Goal: Task Accomplishment & Management: Complete application form

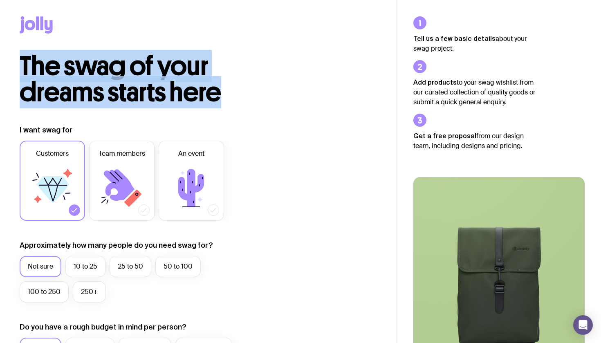
drag, startPoint x: 223, startPoint y: 96, endPoint x: 23, endPoint y: 73, distance: 201.4
click at [23, 73] on h2 "The swag of your dreams starts here" at bounding box center [157, 79] width 275 height 52
click at [23, 73] on span "The swag of your dreams starts here" at bounding box center [121, 79] width 202 height 58
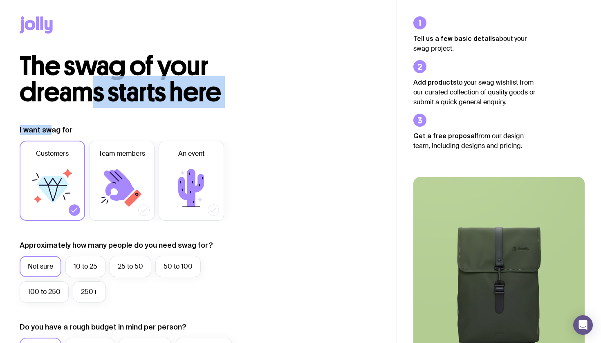
drag, startPoint x: 49, startPoint y: 134, endPoint x: 88, endPoint y: 79, distance: 67.4
click at [88, 79] on span "The swag of your dreams starts here" at bounding box center [121, 79] width 202 height 58
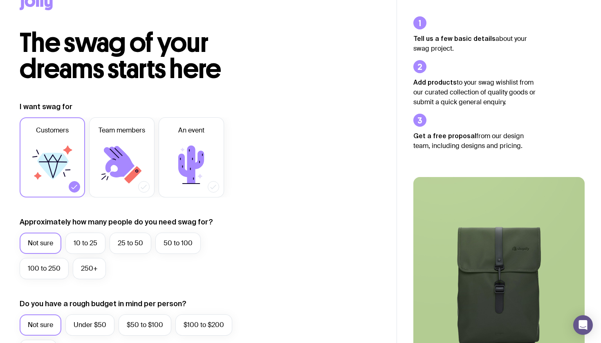
scroll to position [25, 0]
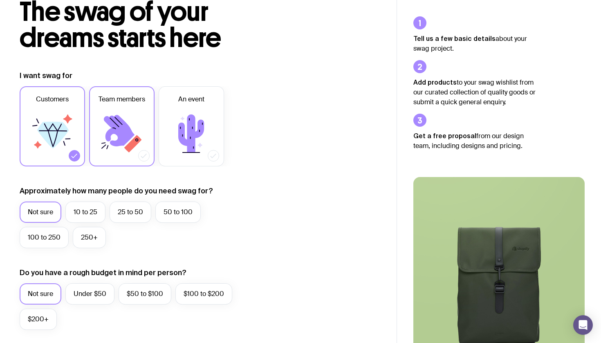
click at [94, 93] on label "Team members" at bounding box center [121, 126] width 65 height 80
click at [0, 0] on input "Team members" at bounding box center [0, 0] width 0 height 0
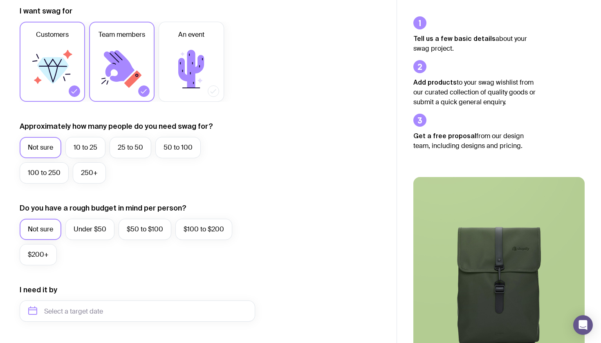
scroll to position [144, 0]
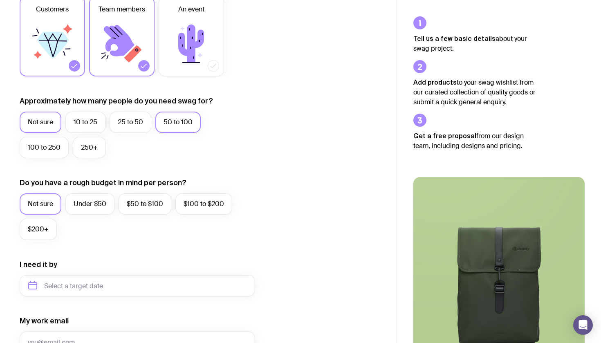
click at [164, 117] on label "50 to 100" at bounding box center [177, 122] width 45 height 21
click at [0, 0] on input "50 to 100" at bounding box center [0, 0] width 0 height 0
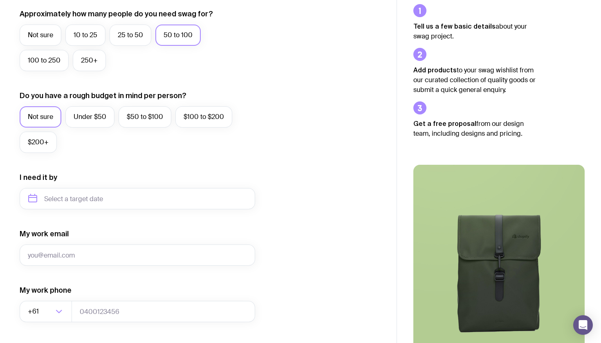
scroll to position [236, 0]
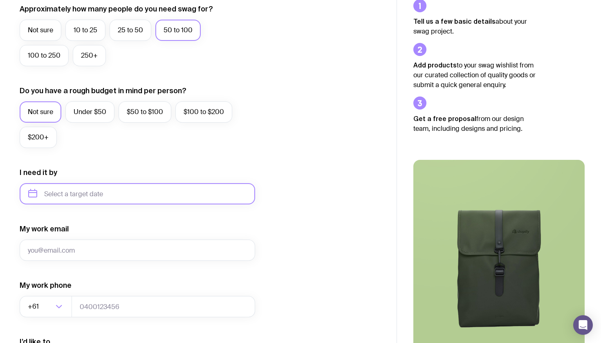
click at [113, 193] on input "text" at bounding box center [138, 193] width 236 height 21
click at [34, 297] on button "Oct" at bounding box center [39, 294] width 30 height 16
type input "[DATE]"
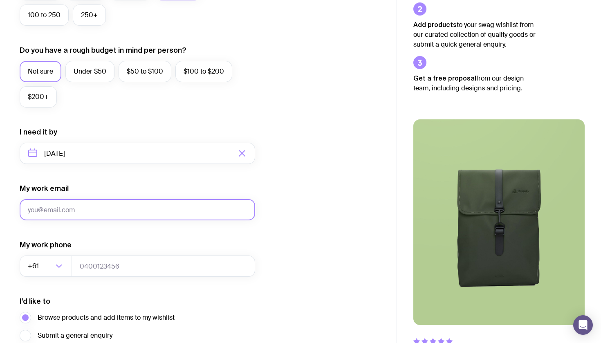
scroll to position [295, 0]
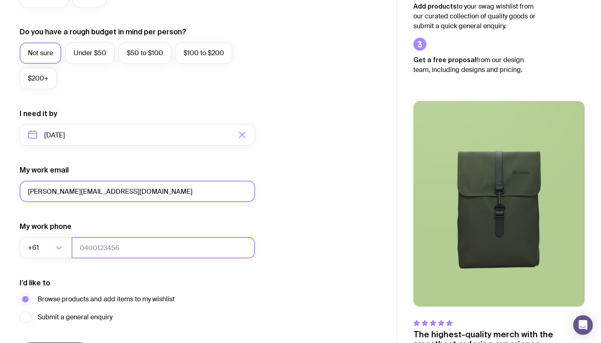
type input "[PERSON_NAME][EMAIL_ADDRESS][DOMAIN_NAME]"
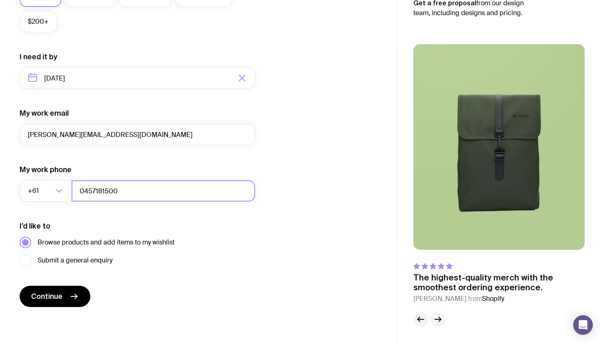
scroll to position [352, 0]
type input "0457181500"
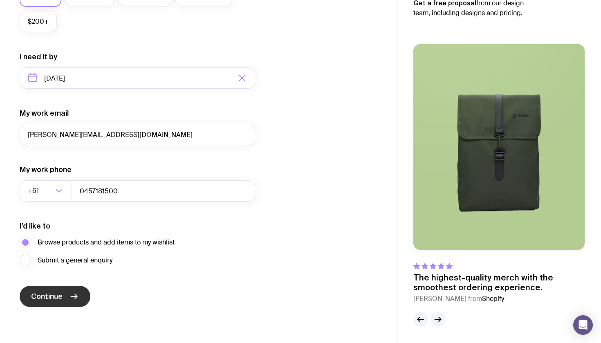
click at [74, 289] on button "Continue" at bounding box center [55, 296] width 71 height 21
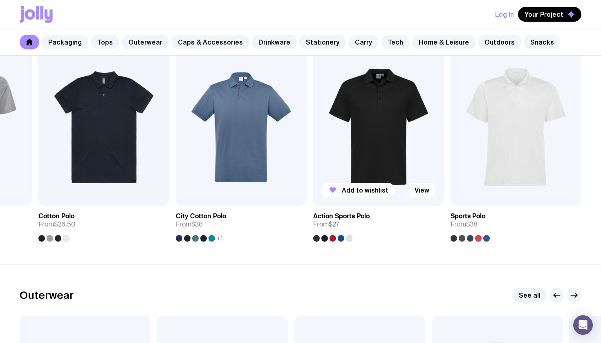
scroll to position [433, 0]
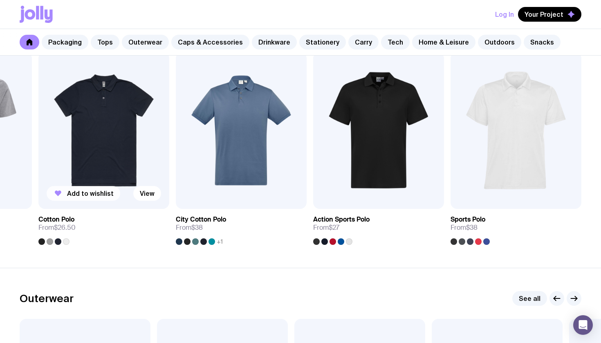
click at [105, 197] on span "Add to wishlist" at bounding box center [90, 193] width 47 height 8
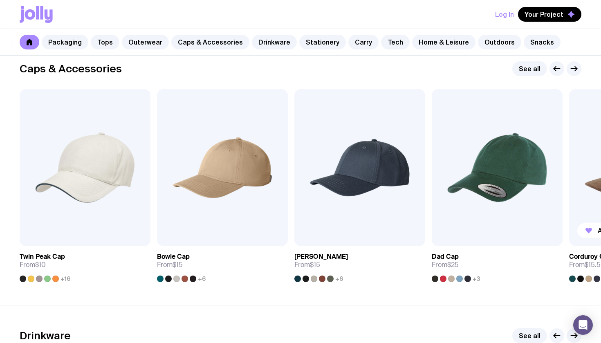
scroll to position [930, 0]
click at [409, 231] on link "View" at bounding box center [403, 230] width 28 height 15
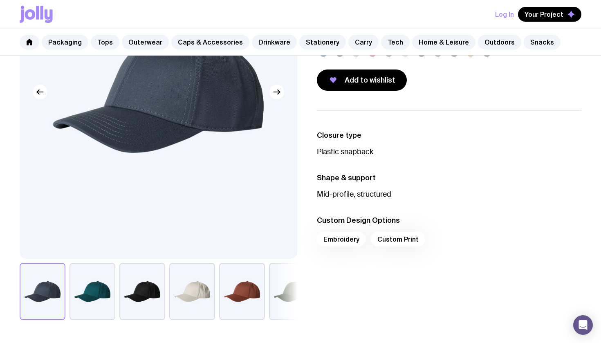
scroll to position [144, 0]
click at [350, 239] on div "Embroidery Custom Print" at bounding box center [449, 242] width 265 height 20
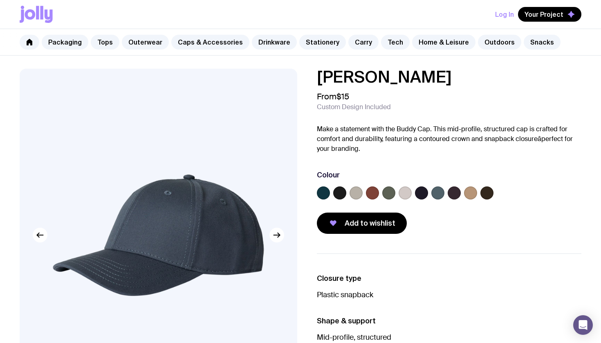
scroll to position [0, 0]
click at [405, 198] on label at bounding box center [405, 193] width 13 height 13
click at [0, 0] on input "radio" at bounding box center [0, 0] width 0 height 0
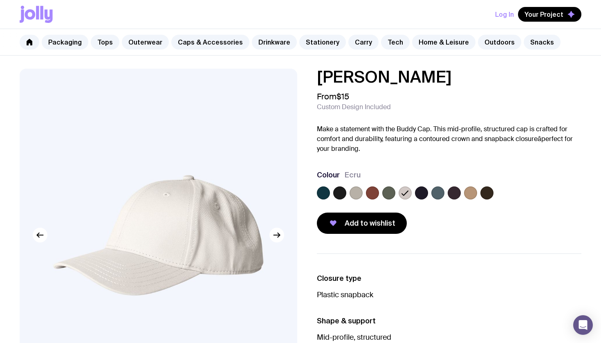
click at [419, 193] on label at bounding box center [421, 193] width 13 height 13
click at [0, 0] on input "radio" at bounding box center [0, 0] width 0 height 0
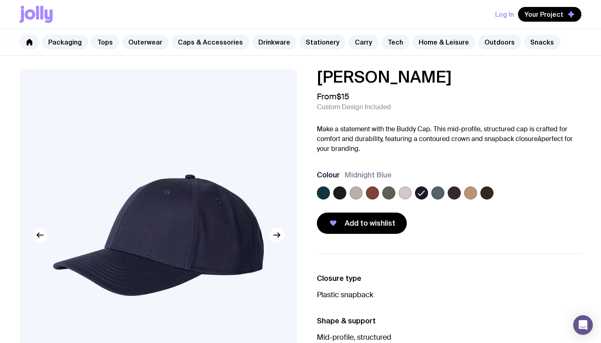
click at [453, 194] on label at bounding box center [454, 193] width 13 height 13
click at [0, 0] on input "radio" at bounding box center [0, 0] width 0 height 0
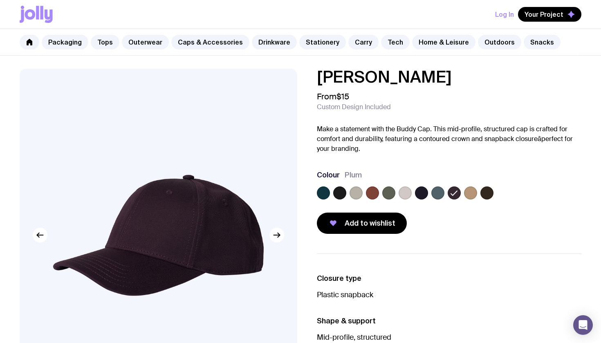
click at [336, 191] on label at bounding box center [339, 193] width 13 height 13
click at [0, 0] on input "radio" at bounding box center [0, 0] width 0 height 0
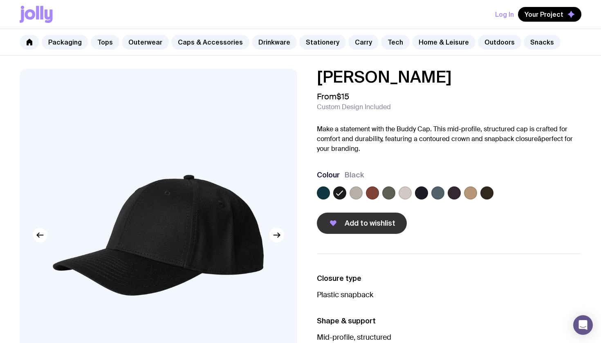
click at [346, 216] on button "Add to wishlist" at bounding box center [362, 223] width 90 height 21
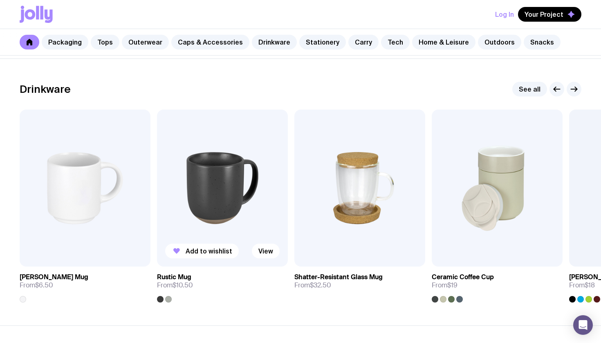
scroll to position [1176, 0]
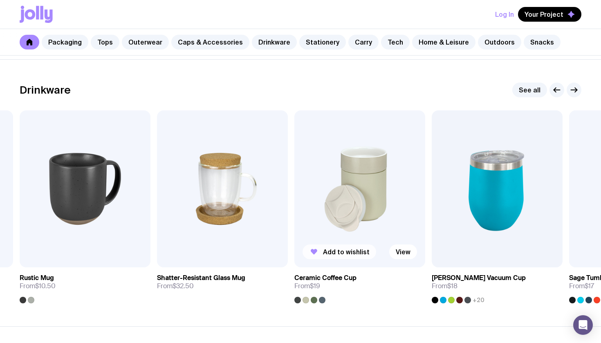
click at [345, 254] on span "Add to wishlist" at bounding box center [346, 252] width 47 height 8
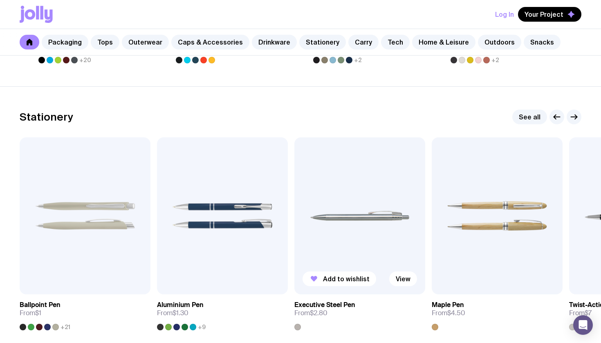
scroll to position [1464, 0]
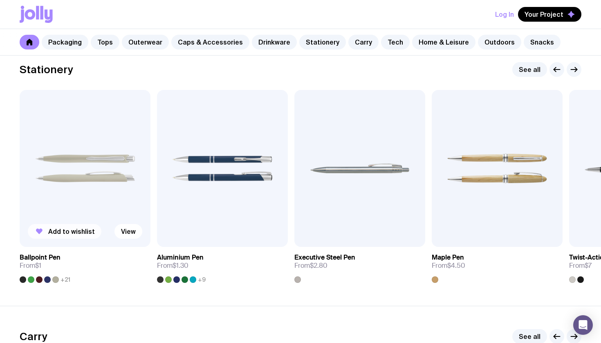
click at [53, 229] on span "Add to wishlist" at bounding box center [71, 231] width 47 height 8
click at [215, 209] on img at bounding box center [222, 168] width 131 height 157
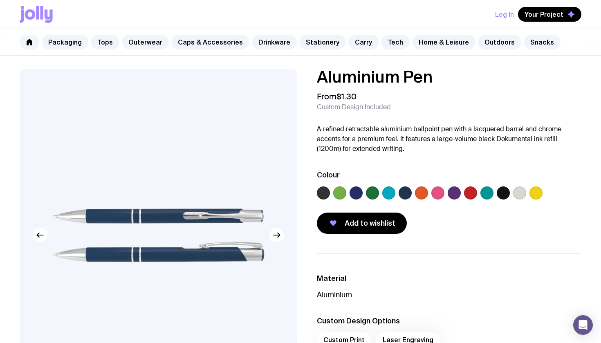
scroll to position [6, 0]
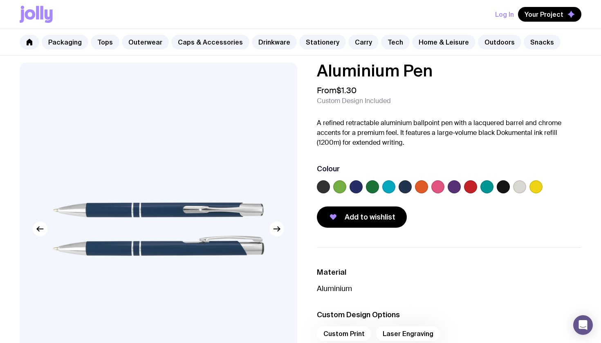
click at [320, 186] on label at bounding box center [323, 186] width 13 height 13
click at [0, 0] on input "radio" at bounding box center [0, 0] width 0 height 0
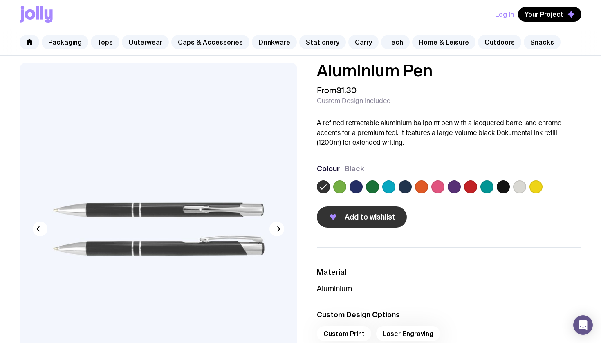
click at [340, 220] on button "Add to wishlist" at bounding box center [362, 217] width 90 height 21
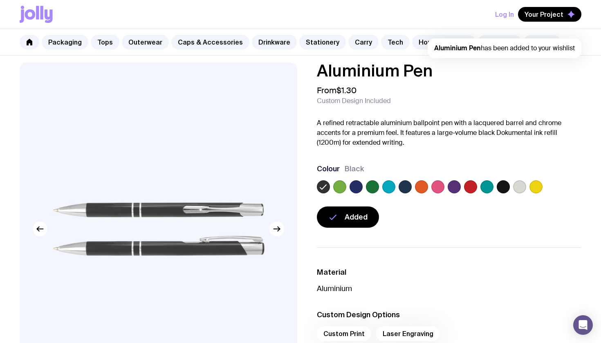
click at [523, 188] on label at bounding box center [519, 186] width 13 height 13
click at [0, 0] on input "radio" at bounding box center [0, 0] width 0 height 0
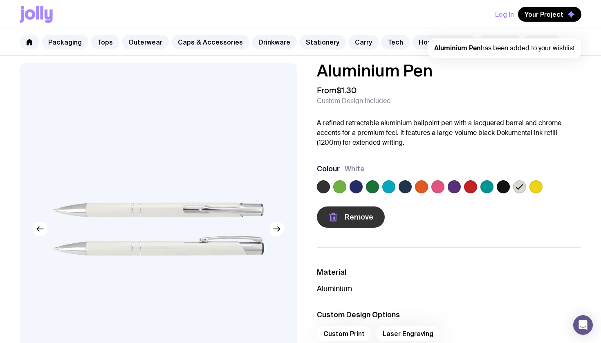
click at [342, 215] on button "Remove" at bounding box center [351, 217] width 68 height 21
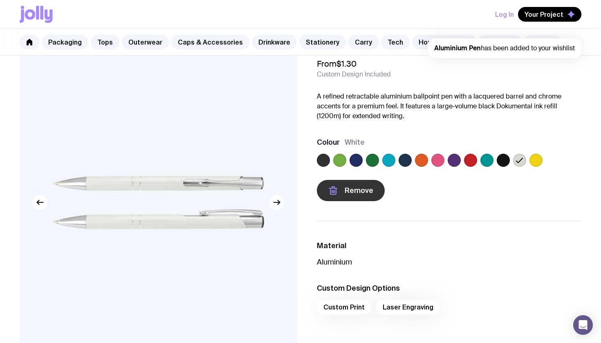
scroll to position [33, 0]
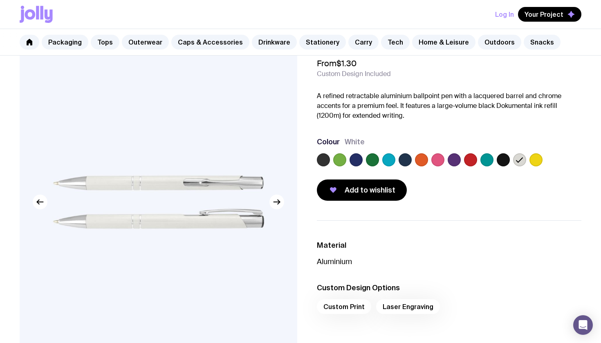
click at [344, 306] on div "Custom Print Laser Engraving" at bounding box center [449, 309] width 265 height 20
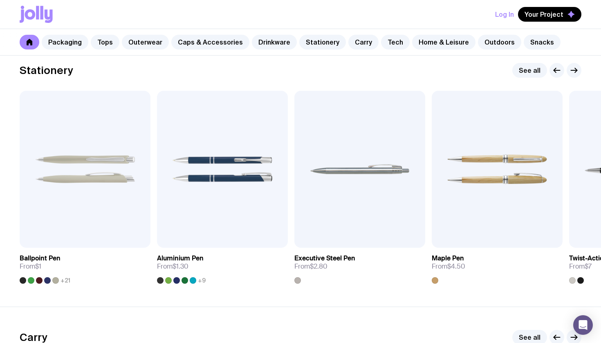
scroll to position [1467, 0]
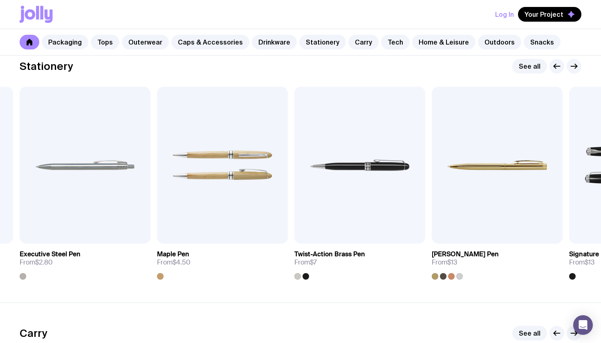
drag, startPoint x: 225, startPoint y: 227, endPoint x: 234, endPoint y: 285, distance: 58.3
click at [234, 285] on section "Stationery See all Added View Ballpoint Pen From $1 +21 Add to wishlist View Al…" at bounding box center [300, 169] width 601 height 267
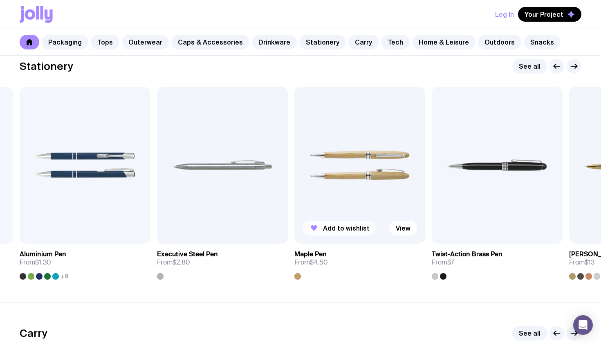
click at [322, 233] on button "Add to wishlist" at bounding box center [340, 228] width 74 height 15
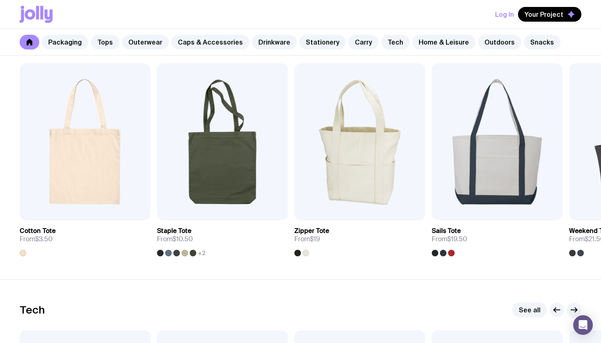
scroll to position [1757, 0]
click at [63, 201] on button "Add to wishlist" at bounding box center [65, 205] width 74 height 15
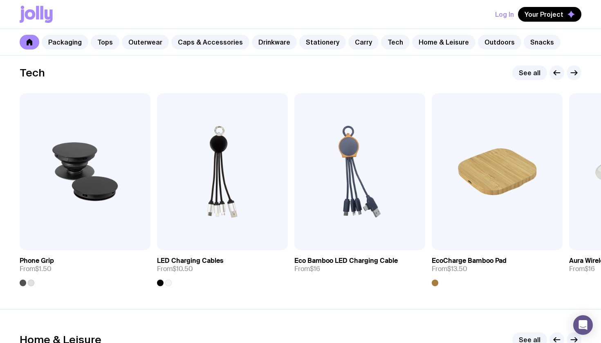
scroll to position [1995, 0]
click at [86, 234] on span "Add to wishlist" at bounding box center [71, 234] width 47 height 8
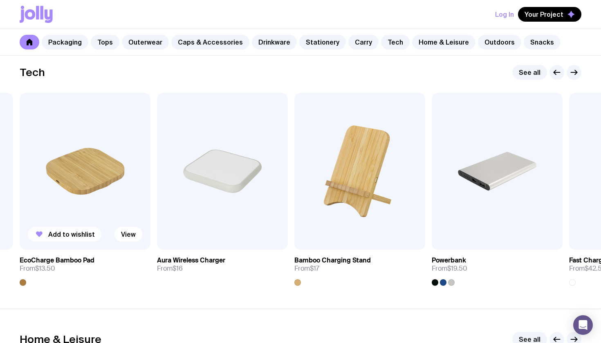
click at [81, 238] on span "Add to wishlist" at bounding box center [71, 234] width 47 height 8
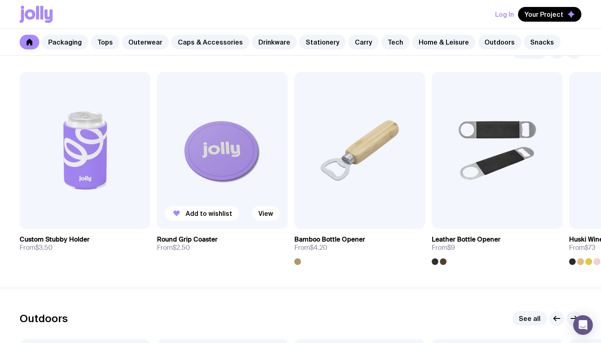
scroll to position [2306, 0]
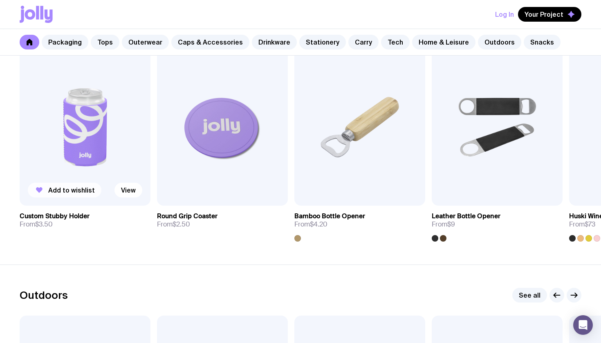
click at [83, 193] on span "Add to wishlist" at bounding box center [71, 190] width 47 height 8
click at [174, 188] on icon "button" at bounding box center [177, 190] width 10 height 10
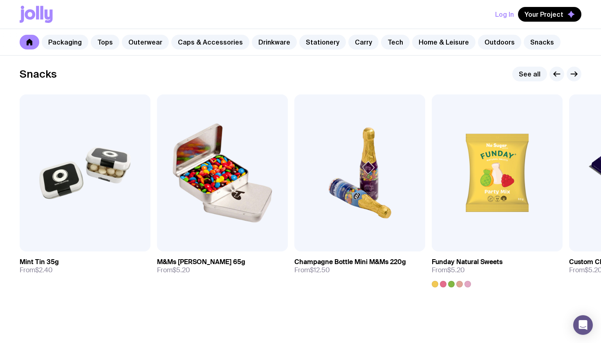
scroll to position [2796, 0]
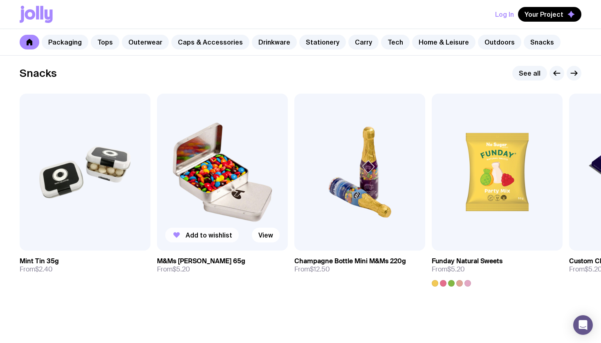
click at [185, 234] on button "Add to wishlist" at bounding box center [202, 235] width 74 height 15
click at [57, 232] on span "Add to wishlist" at bounding box center [71, 235] width 47 height 8
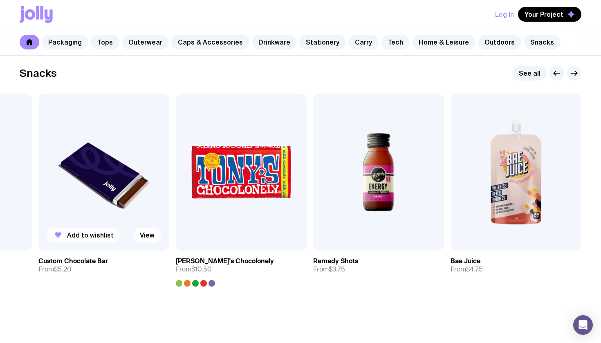
click at [97, 233] on span "Add to wishlist" at bounding box center [90, 235] width 47 height 8
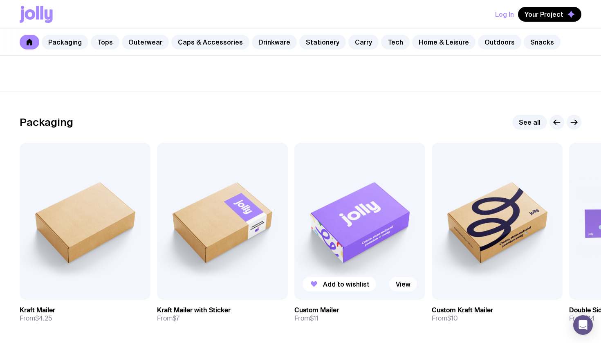
scroll to position [184, 0]
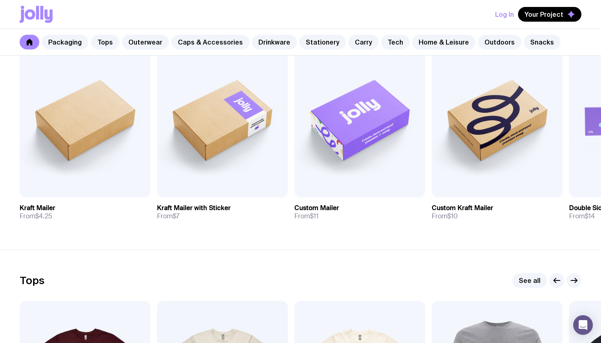
drag, startPoint x: 365, startPoint y: 181, endPoint x: 407, endPoint y: 292, distance: 118.7
click at [539, 11] on span "Your Project" at bounding box center [544, 14] width 39 height 8
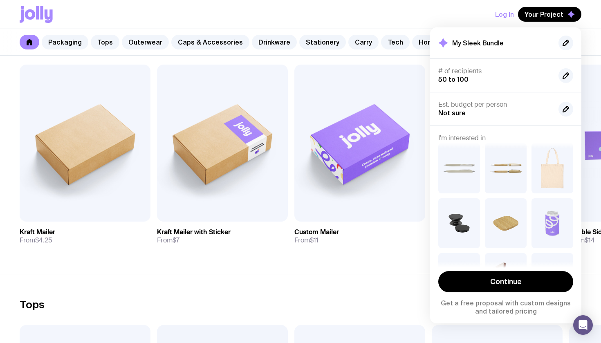
scroll to position [61, 0]
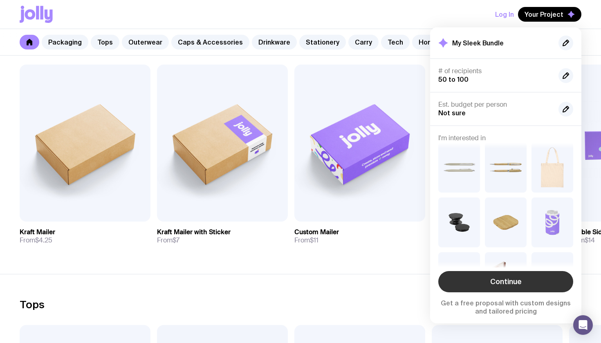
click at [511, 279] on link "Continue" at bounding box center [506, 281] width 135 height 21
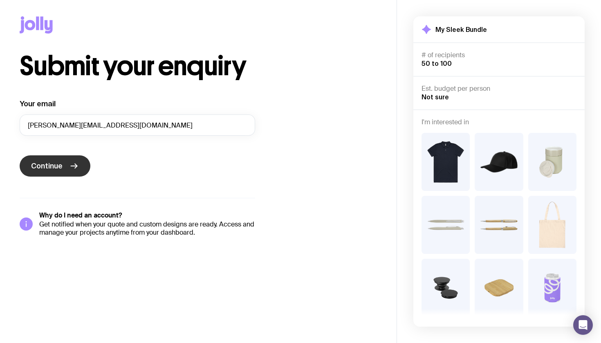
click at [81, 167] on button "Continue" at bounding box center [55, 165] width 71 height 21
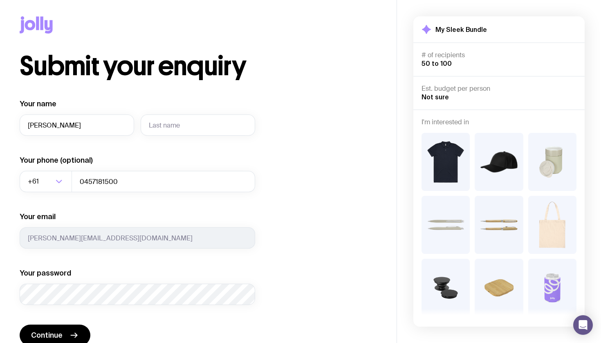
type input "[PERSON_NAME]"
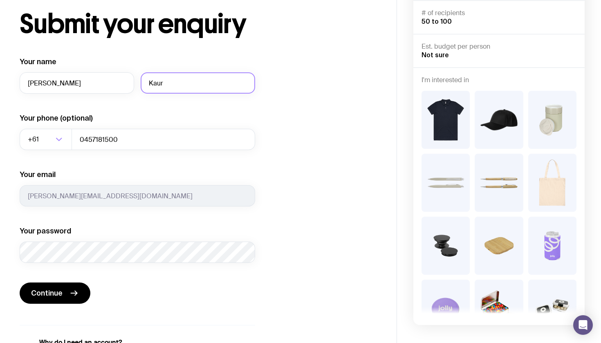
scroll to position [51, 0]
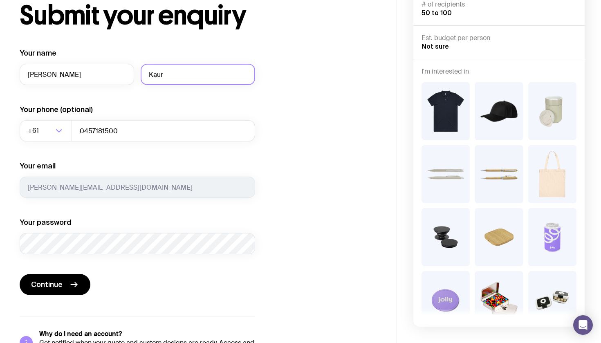
type input "Kaur"
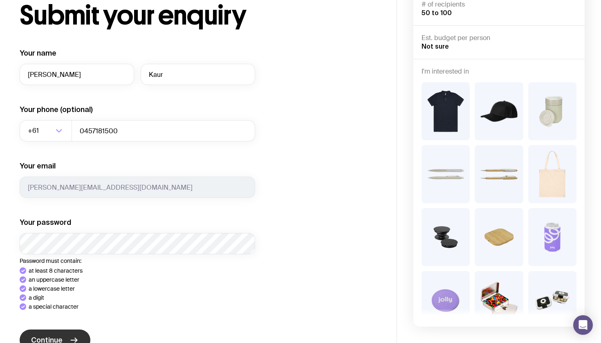
click at [66, 341] on button "Continue" at bounding box center [55, 340] width 71 height 21
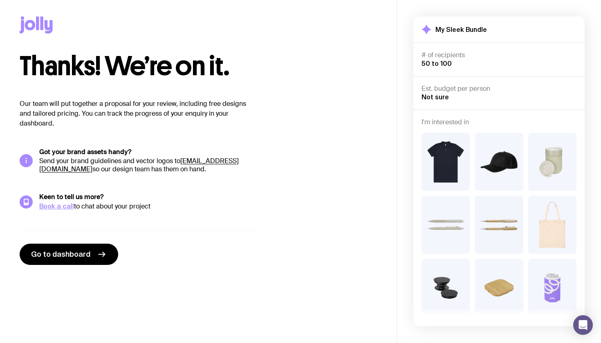
scroll to position [0, 0]
click at [117, 114] on p "Our team will put together a proposal for your review, including free designs a…" at bounding box center [138, 113] width 236 height 29
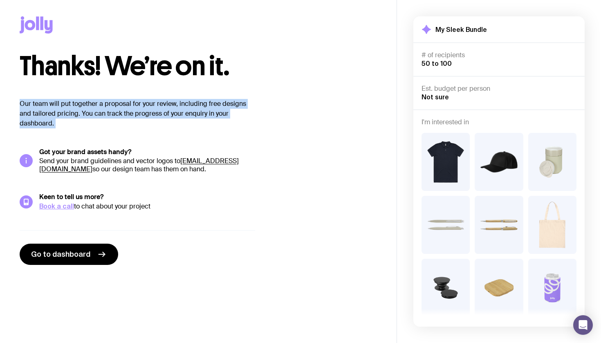
click at [117, 114] on p "Our team will put together a proposal for your review, including free designs a…" at bounding box center [138, 113] width 236 height 29
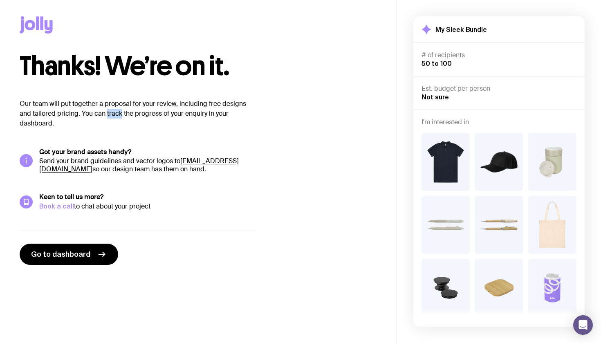
click at [117, 114] on p "Our team will put together a proposal for your review, including free designs a…" at bounding box center [138, 113] width 236 height 29
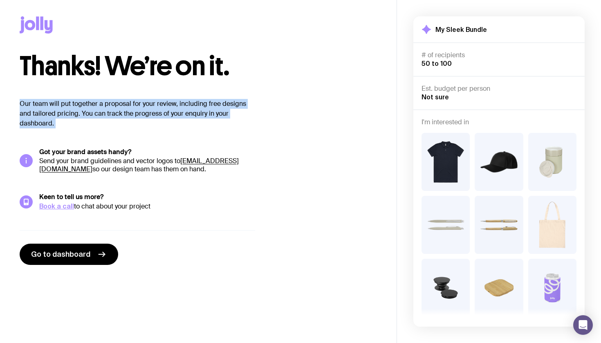
click at [117, 114] on p "Our team will put together a proposal for your review, including free designs a…" at bounding box center [138, 113] width 236 height 29
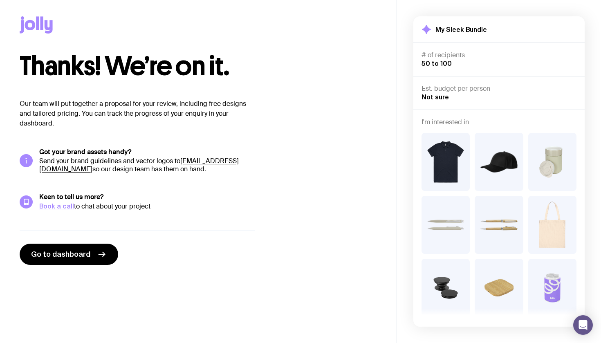
click at [117, 114] on p "Our team will put together a proposal for your review, including free designs a…" at bounding box center [138, 113] width 236 height 29
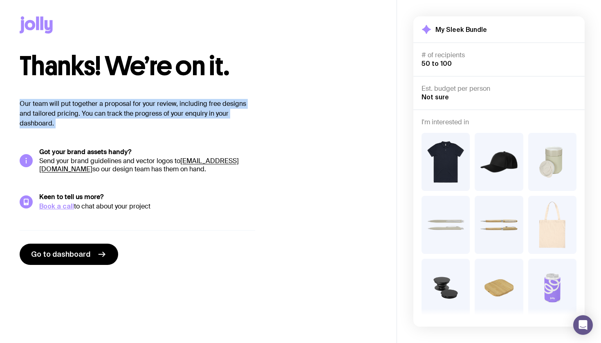
click at [117, 114] on p "Our team will put together a proposal for your review, including free designs a…" at bounding box center [138, 113] width 236 height 29
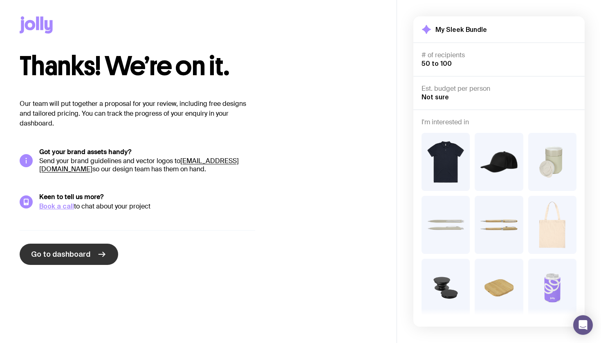
click at [101, 255] on icon at bounding box center [102, 255] width 10 height 10
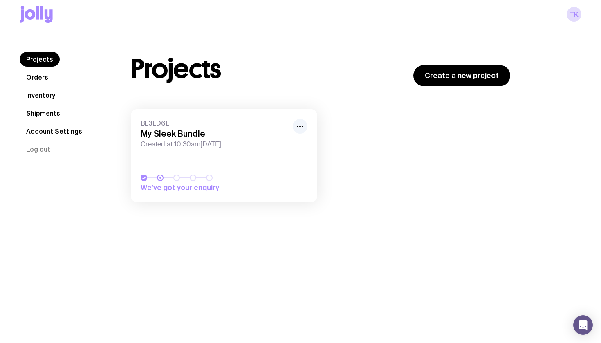
click at [259, 181] on div "We’ve got your enquiry" at bounding box center [224, 184] width 167 height 18
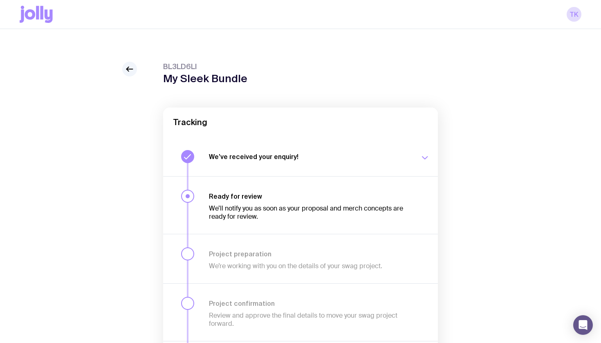
click at [261, 198] on h3 "Ready for review" at bounding box center [309, 196] width 201 height 8
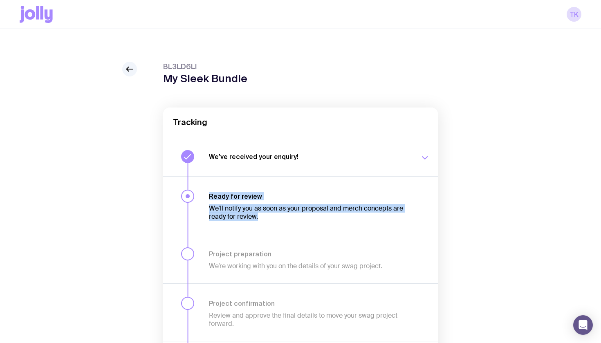
drag, startPoint x: 262, startPoint y: 223, endPoint x: 248, endPoint y: 178, distance: 47.6
click at [248, 178] on div "Ready for review We’ll notify you as soon as your proposal and merch concepts a…" at bounding box center [300, 205] width 275 height 58
drag, startPoint x: 248, startPoint y: 178, endPoint x: 254, endPoint y: 216, distance: 39.0
click at [254, 216] on div "Ready for review We’ll notify you as soon as your proposal and merch concepts a…" at bounding box center [300, 205] width 275 height 58
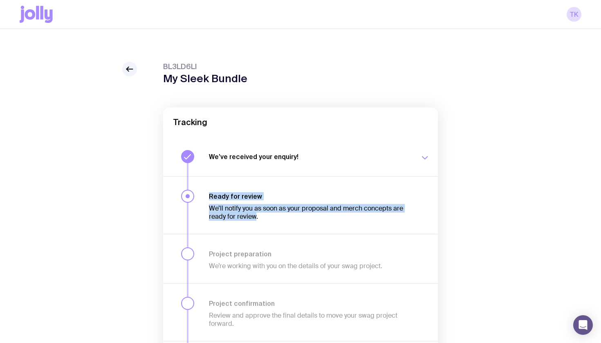
click at [254, 216] on p "We’ll notify you as soon as your proposal and merch concepts are ready for revi…" at bounding box center [309, 213] width 201 height 16
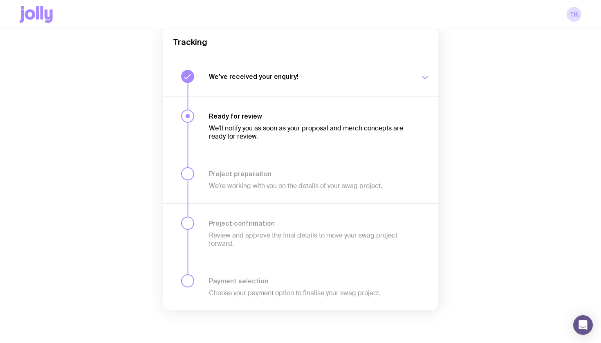
scroll to position [80, 0]
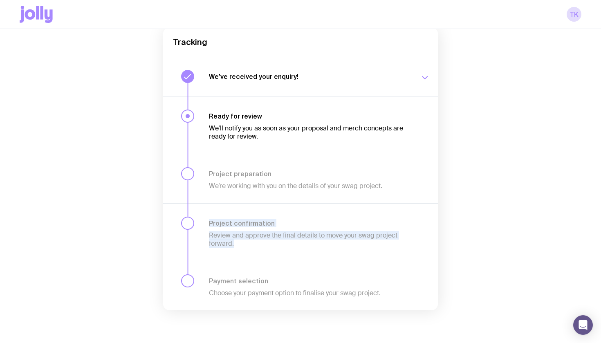
drag, startPoint x: 254, startPoint y: 216, endPoint x: 271, endPoint y: 253, distance: 40.5
click at [271, 253] on div "Project confirmation Review and approve the final details to move your swag pro…" at bounding box center [300, 232] width 275 height 58
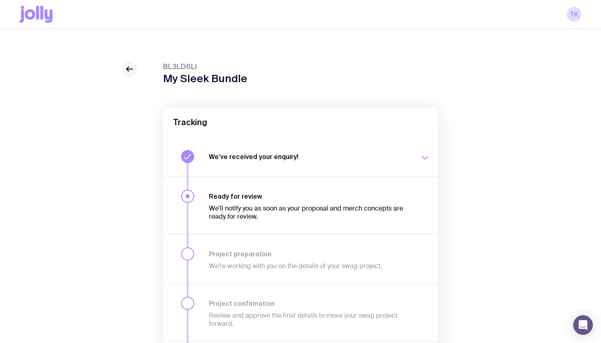
scroll to position [0, 0]
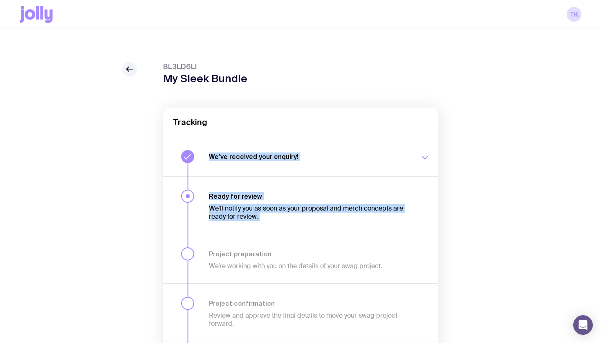
drag, startPoint x: 267, startPoint y: 132, endPoint x: 271, endPoint y: 243, distance: 110.5
click at [271, 243] on div "Tracking We’ve received your enquiry! Our team is on it and preparing your prop…" at bounding box center [300, 249] width 275 height 283
click at [271, 243] on div "Project preparation We’re working with you on the details of your swag project." at bounding box center [300, 258] width 275 height 49
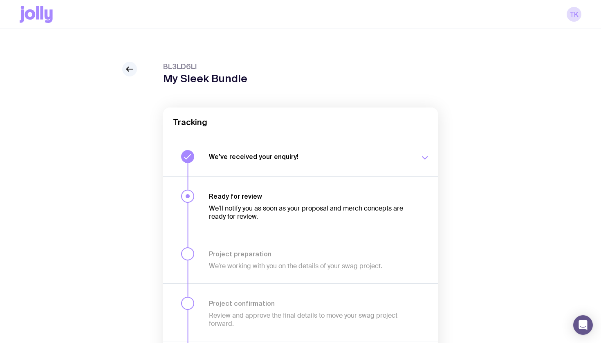
click at [422, 157] on icon "button" at bounding box center [425, 158] width 10 height 10
